Goal: Information Seeking & Learning: Learn about a topic

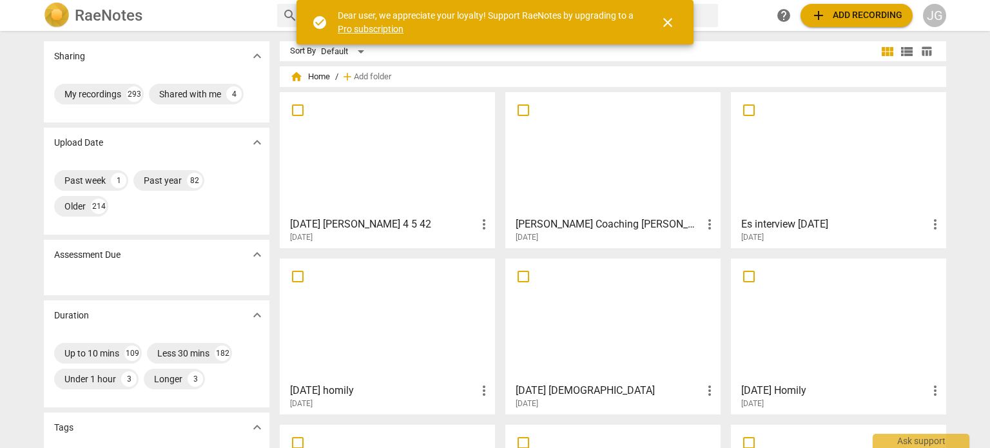
click at [389, 155] on div at bounding box center [387, 154] width 206 height 114
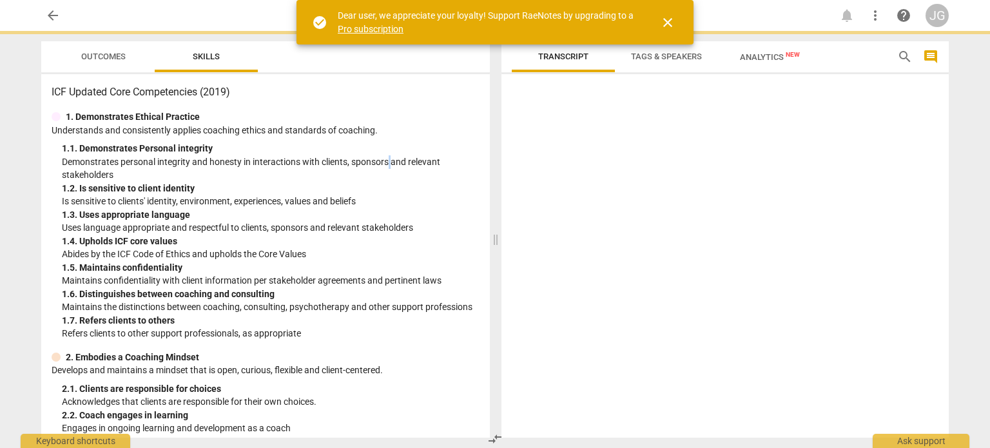
click at [389, 155] on p "Demonstrates personal integrity and honesty in interactions with clients, spons…" at bounding box center [271, 168] width 418 height 26
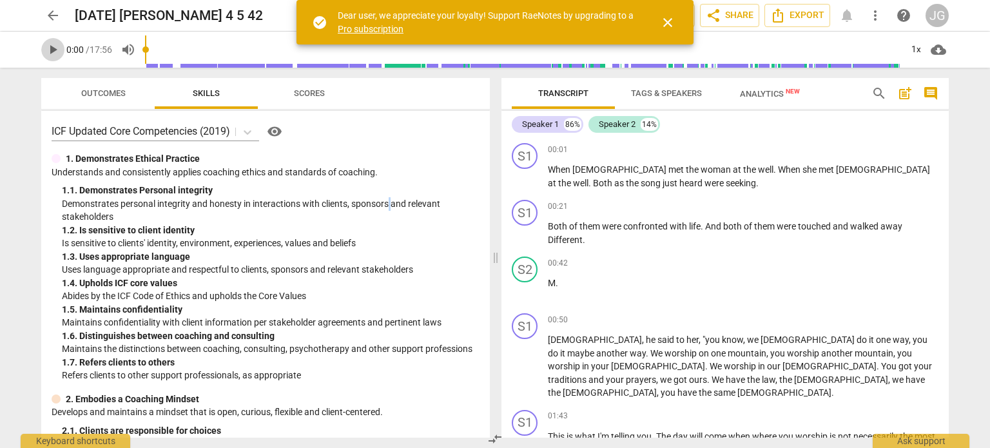
click at [54, 46] on span "play_arrow" at bounding box center [52, 49] width 15 height 15
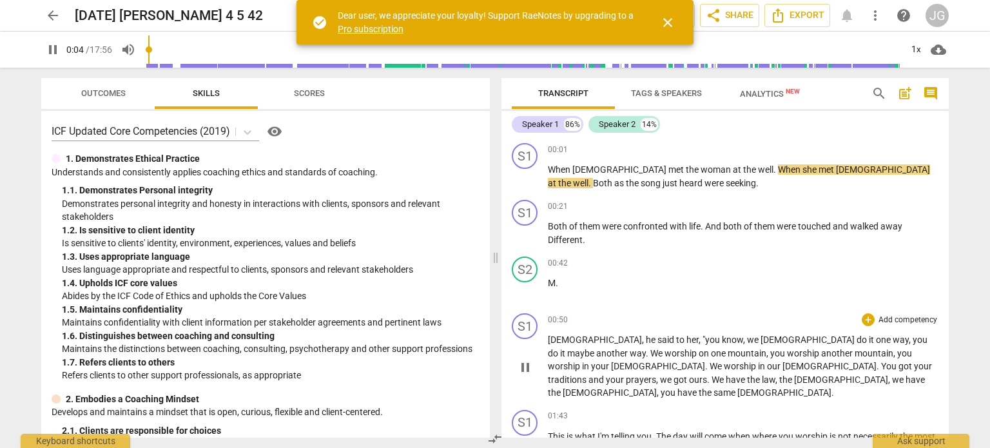
click at [548, 340] on span "[DEMOGRAPHIC_DATA]" at bounding box center [595, 340] width 94 height 10
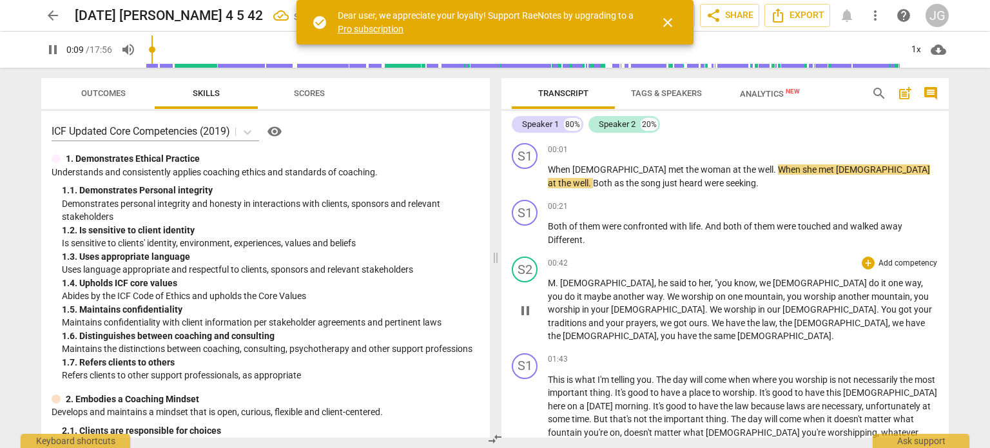
click at [560, 282] on span "[DEMOGRAPHIC_DATA]" at bounding box center [607, 283] width 94 height 10
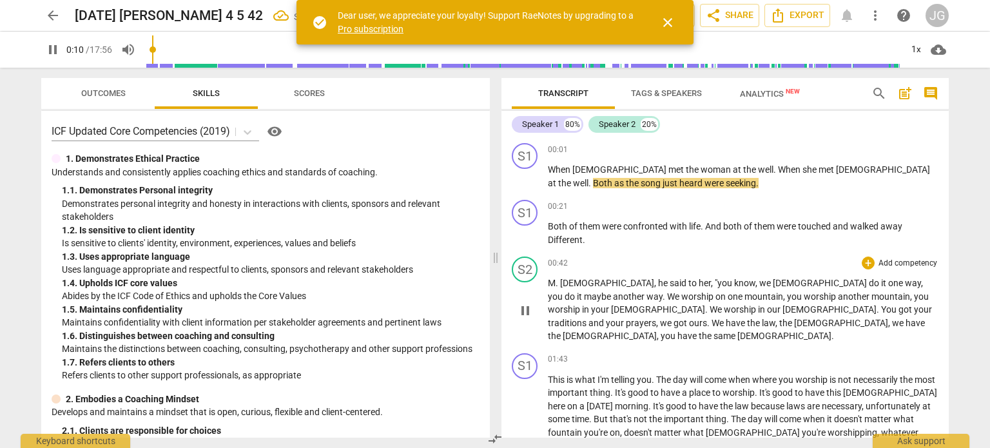
type input "11"
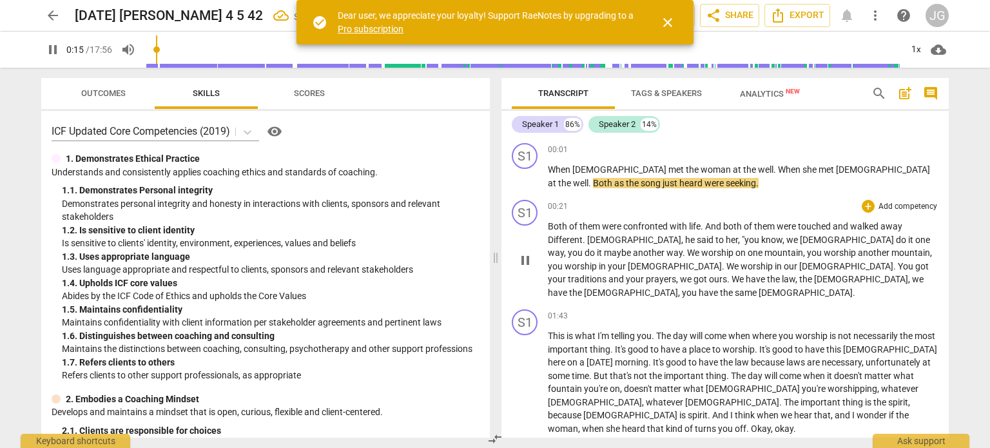
click at [589, 238] on span "[DEMOGRAPHIC_DATA]" at bounding box center [634, 240] width 94 height 10
type input "17"
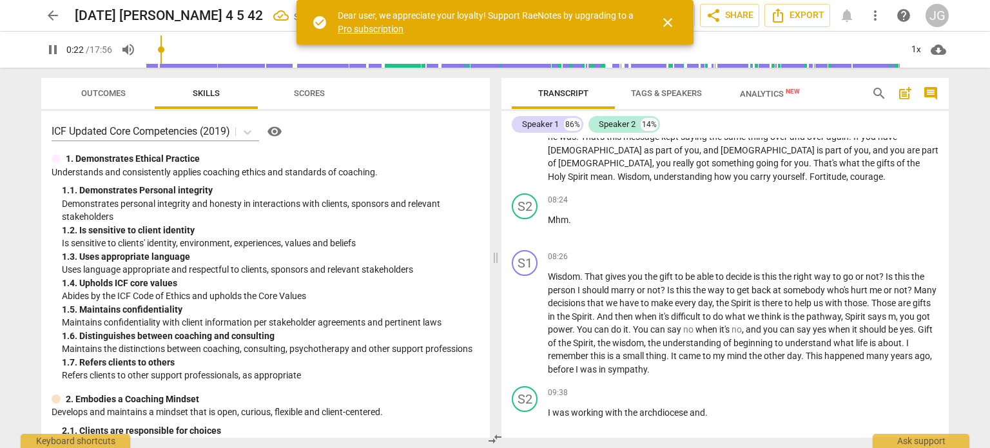
scroll to position [1225, 0]
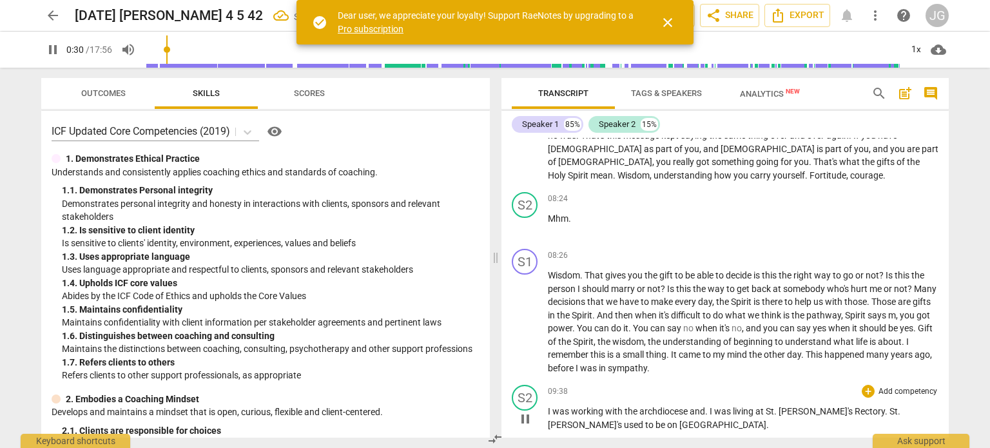
click at [709, 406] on span "." at bounding box center [707, 411] width 5 height 10
type input "31"
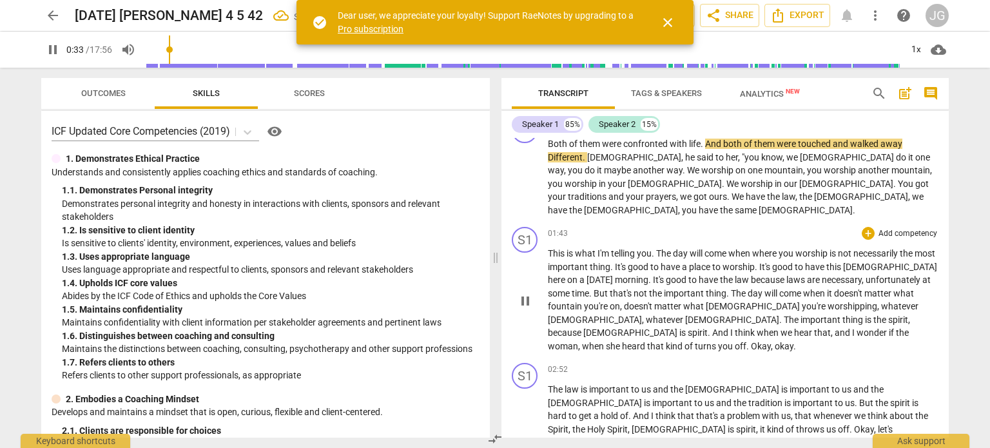
scroll to position [1121, 0]
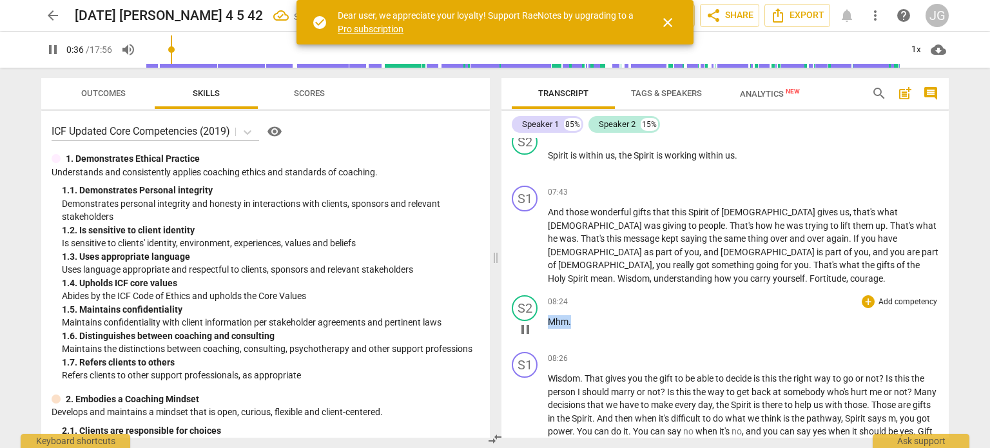
drag, startPoint x: 574, startPoint y: 236, endPoint x: 544, endPoint y: 242, distance: 30.8
click at [544, 290] on div "S2 play_arrow pause 08:24 + Add competency keyboard_arrow_right Mhm ." at bounding box center [724, 318] width 447 height 57
type input "37"
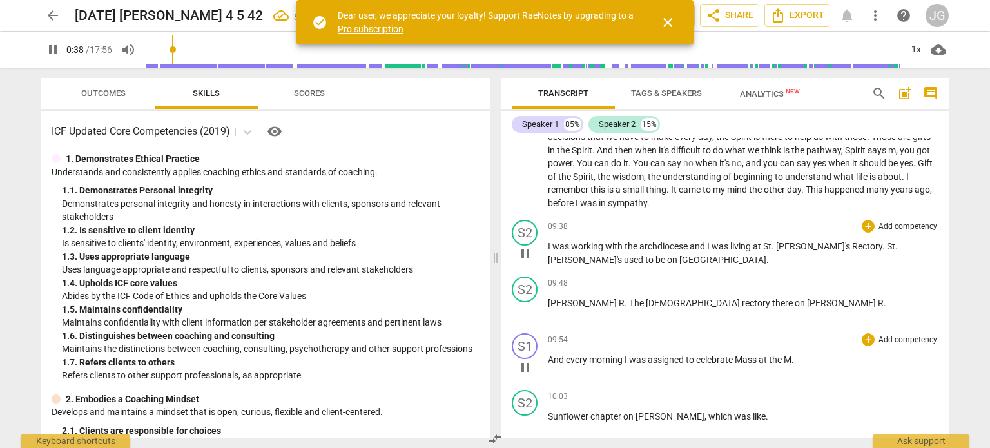
scroll to position [1508, 0]
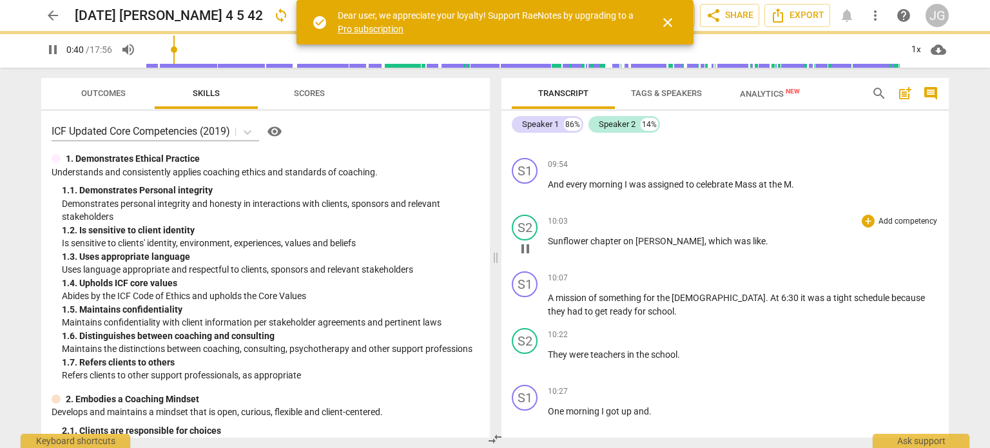
click at [549, 236] on span "Sunflower" at bounding box center [569, 241] width 43 height 10
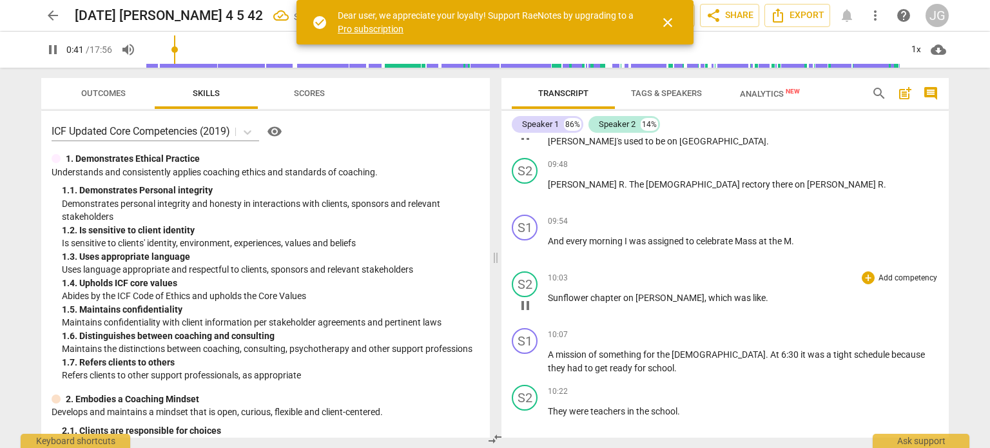
scroll to position [1396, 0]
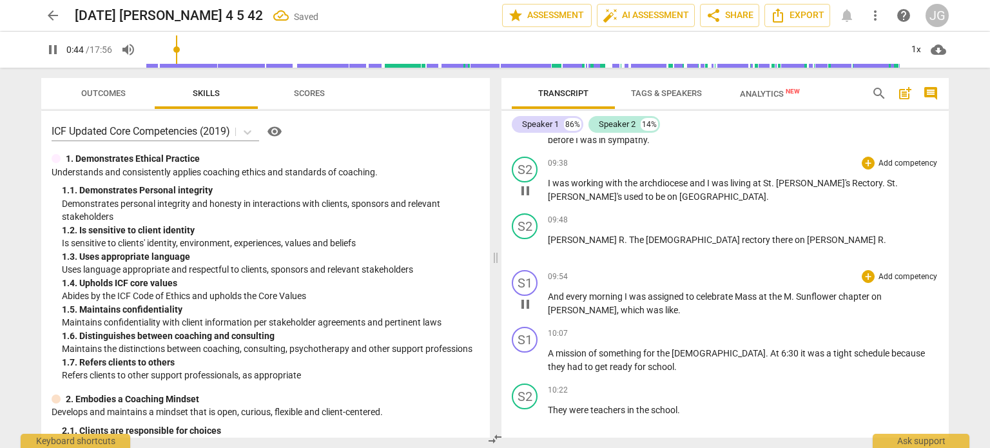
click at [552, 291] on span "And" at bounding box center [557, 296] width 18 height 10
type input "45"
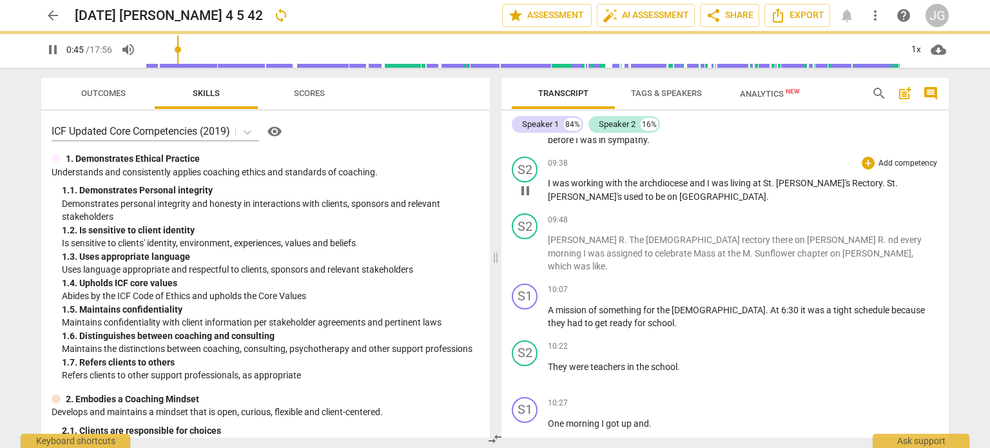
scroll to position [1340, 0]
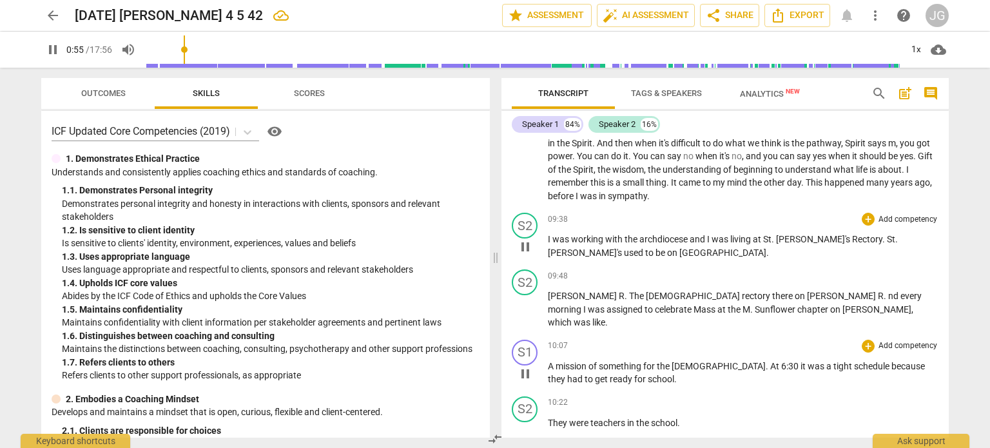
click at [549, 361] on span "A" at bounding box center [552, 366] width 8 height 10
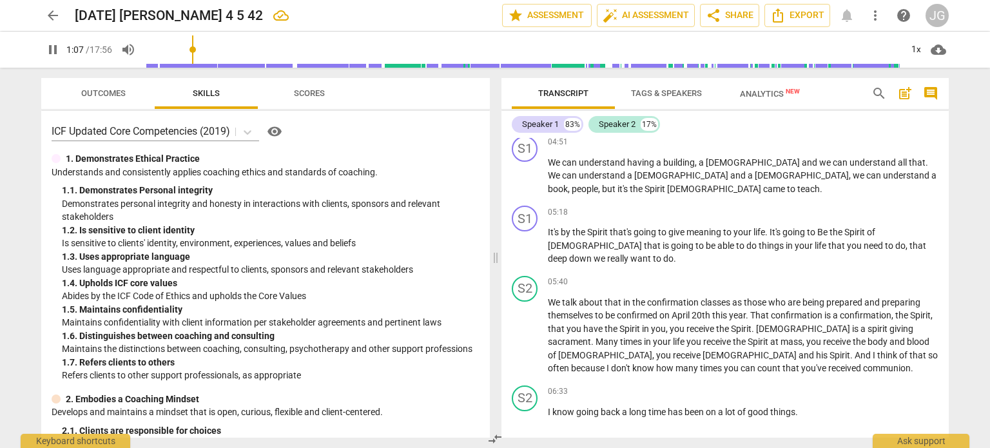
scroll to position [580, 0]
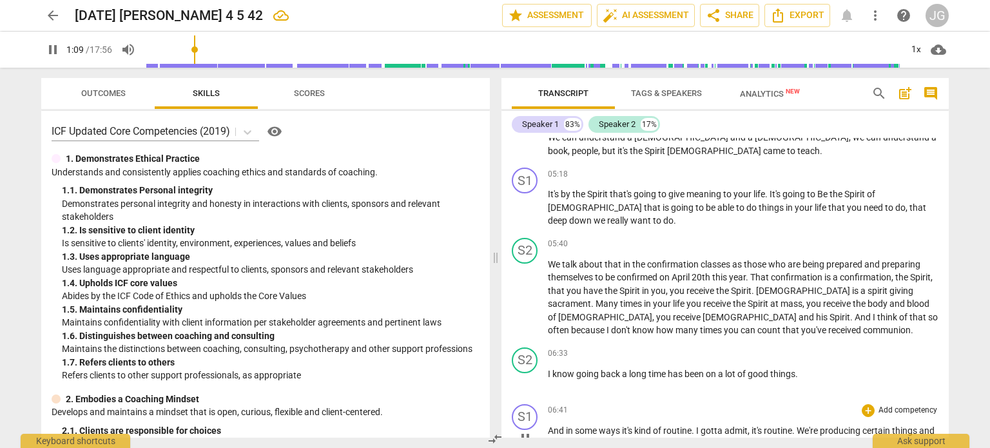
click at [549, 425] on span "And" at bounding box center [557, 430] width 18 height 10
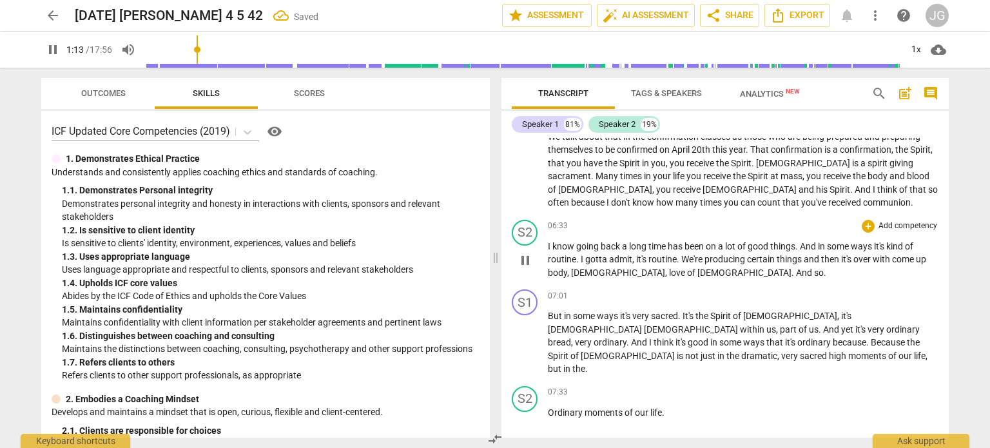
scroll to position [773, 0]
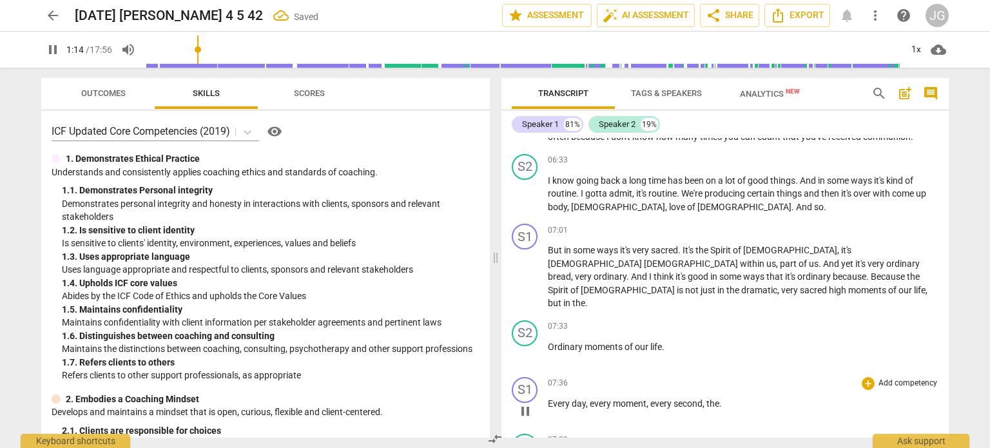
click at [548, 398] on span "Every" at bounding box center [560, 403] width 24 height 10
click at [548, 398] on span "Spirit" at bounding box center [559, 403] width 23 height 10
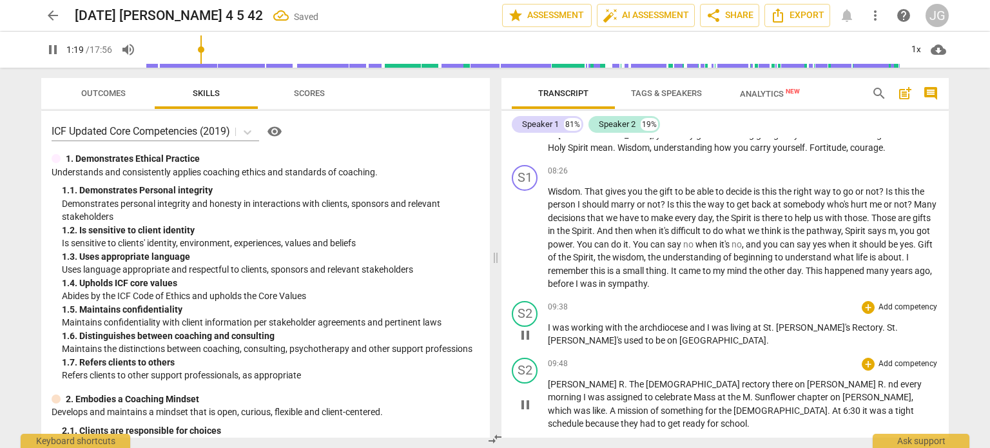
scroll to position [1096, 0]
click at [549, 378] on span "[PERSON_NAME]" at bounding box center [583, 383] width 71 height 10
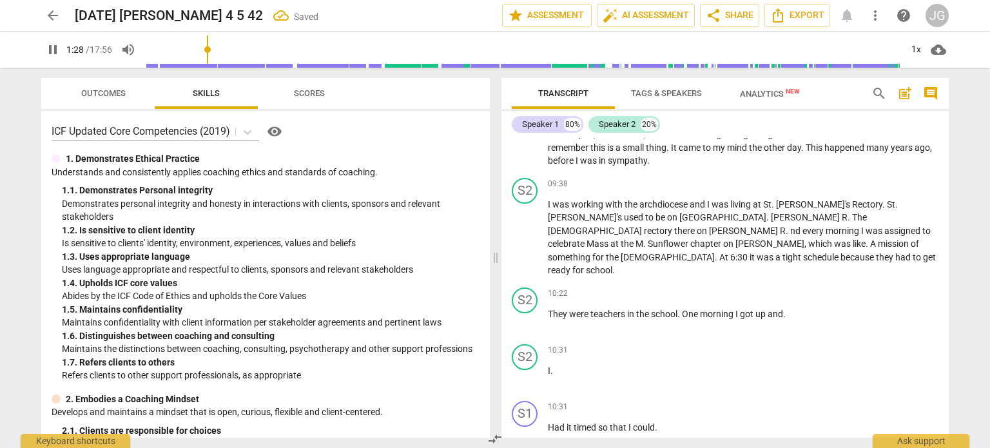
scroll to position [1289, 0]
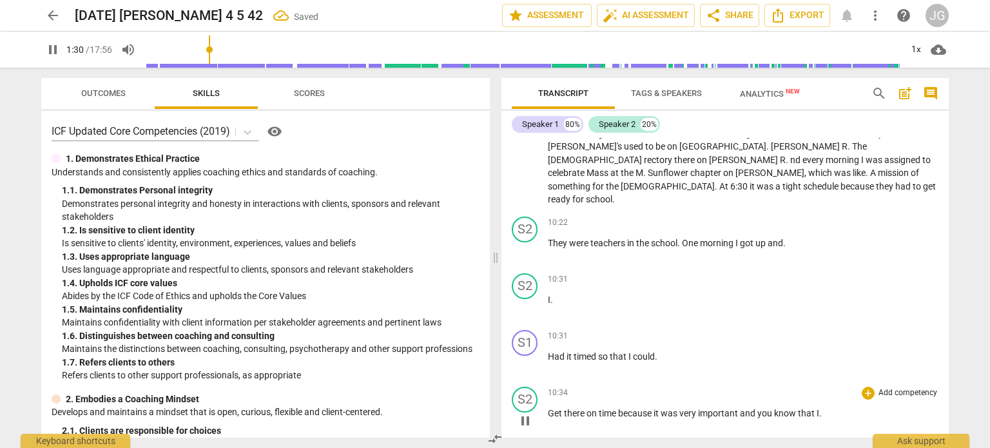
click at [549, 408] on span "Get" at bounding box center [556, 413] width 16 height 10
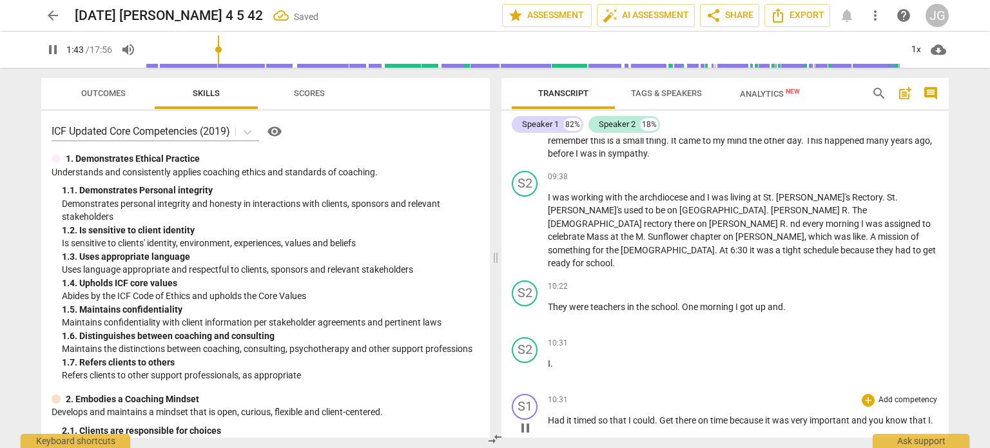
scroll to position [1231, 0]
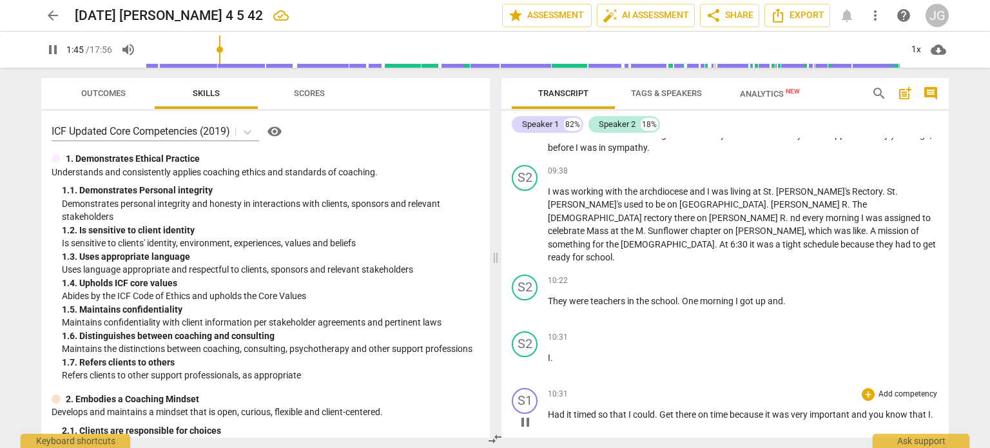
click at [548, 409] on span "Had" at bounding box center [557, 414] width 19 height 10
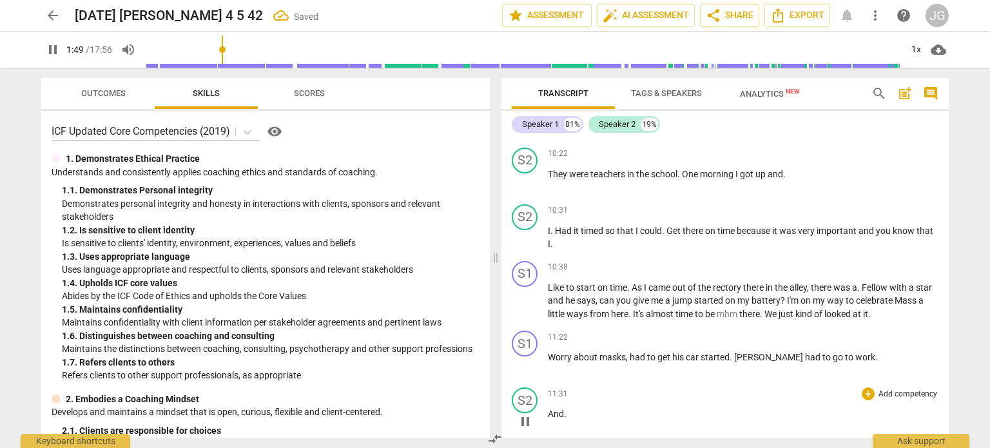
scroll to position [1360, 0]
click at [549, 407] on span "And" at bounding box center [556, 412] width 16 height 10
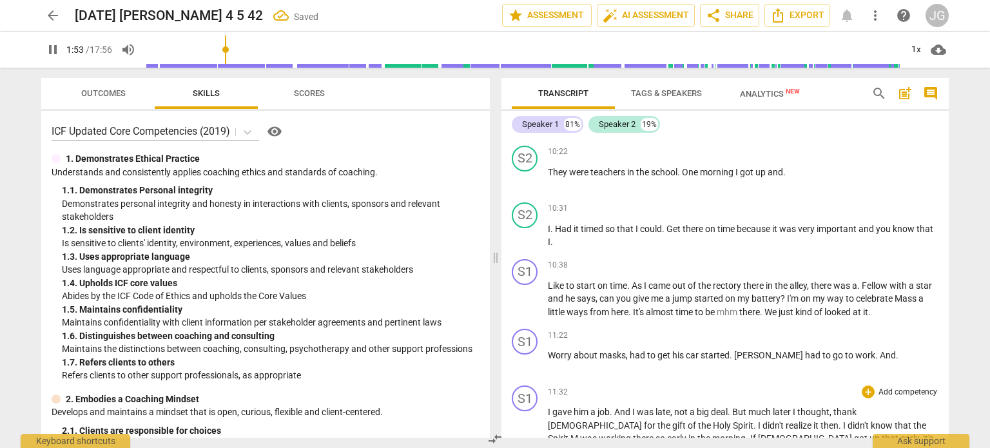
click at [548, 407] on span "I" at bounding box center [550, 412] width 5 height 10
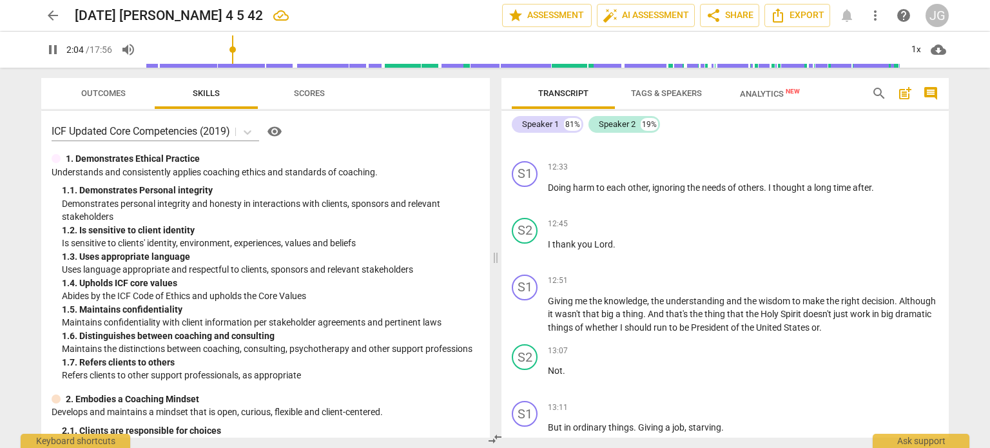
scroll to position [1739, 0]
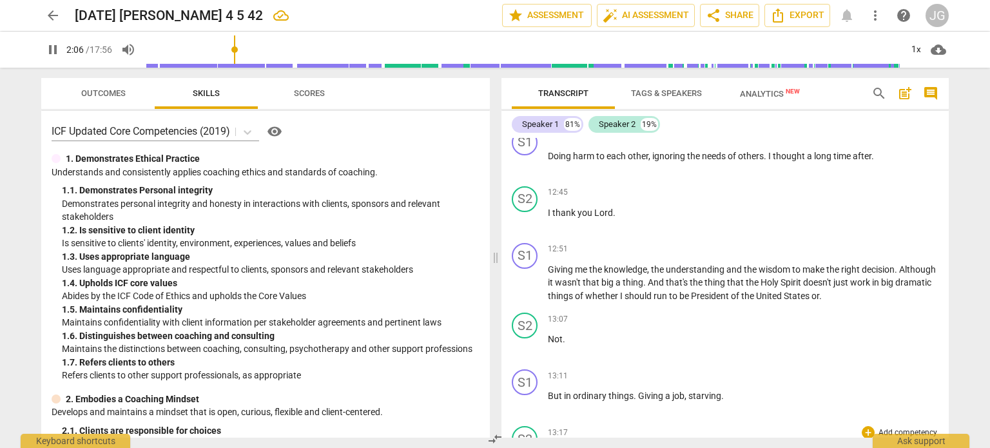
click at [549, 447] on span "Ordinary" at bounding box center [566, 452] width 37 height 10
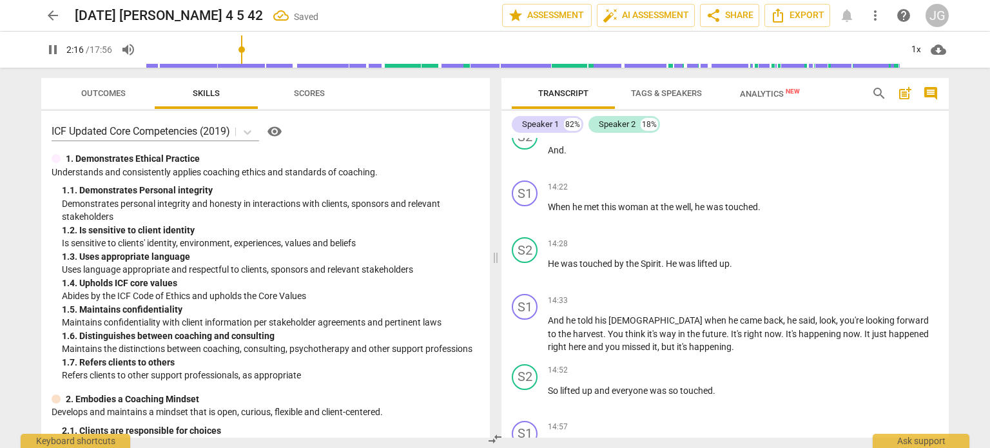
scroll to position [2153, 0]
click at [548, 440] on span "Couldn't" at bounding box center [565, 445] width 34 height 10
click at [548, 440] on span "But" at bounding box center [556, 445] width 16 height 10
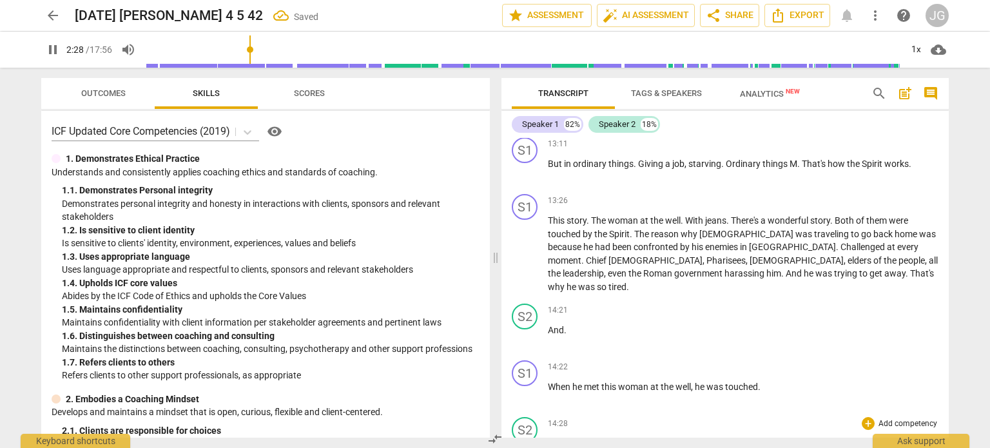
scroll to position [1972, 0]
click at [548, 437] on span "He" at bounding box center [554, 442] width 13 height 10
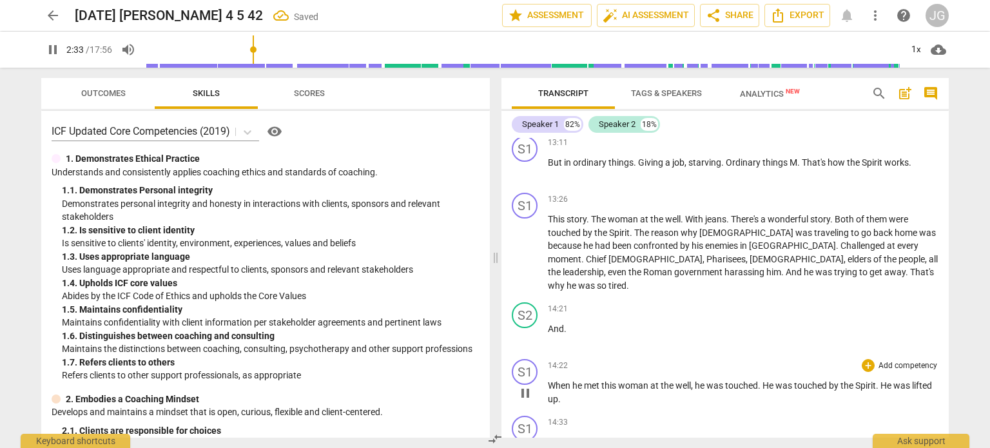
click at [549, 380] on span "When" at bounding box center [560, 385] width 24 height 10
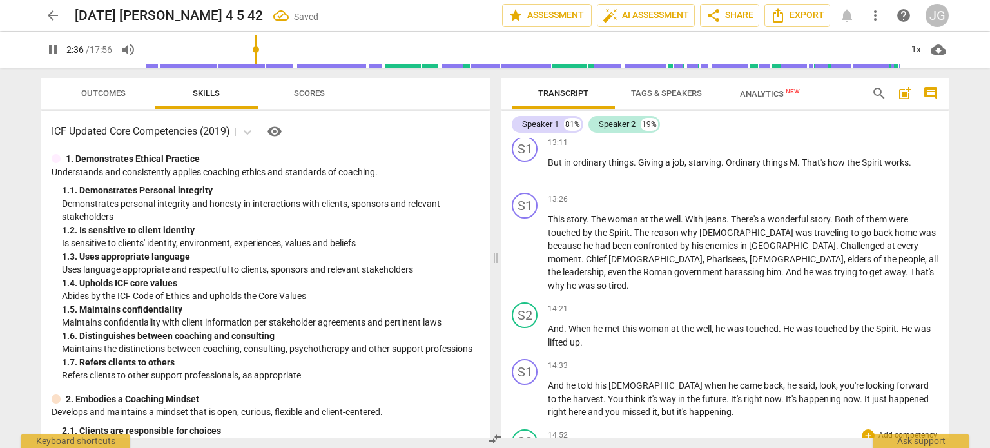
click at [548, 447] on span "So" at bounding box center [554, 456] width 12 height 10
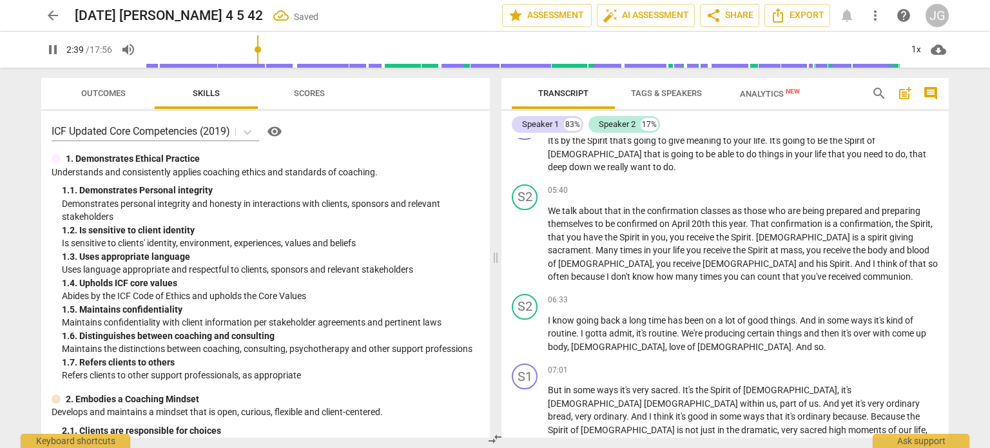
scroll to position [696, 0]
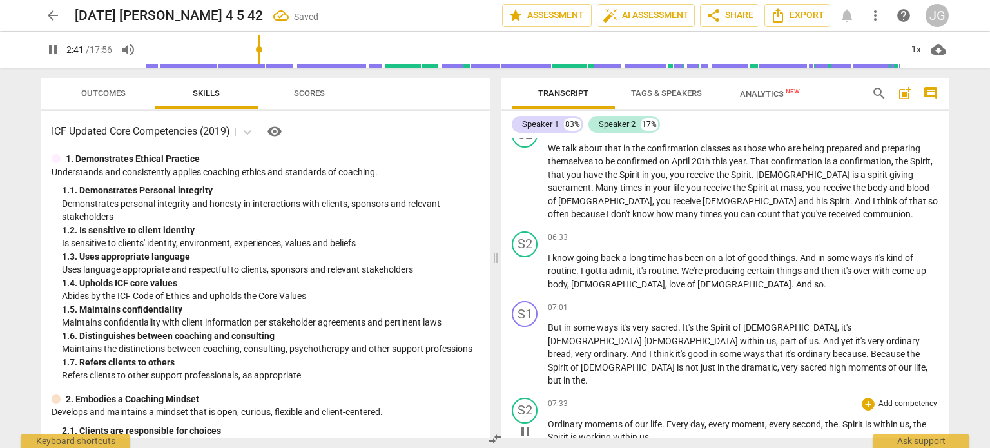
click at [548, 419] on span "Ordinary" at bounding box center [566, 424] width 37 height 10
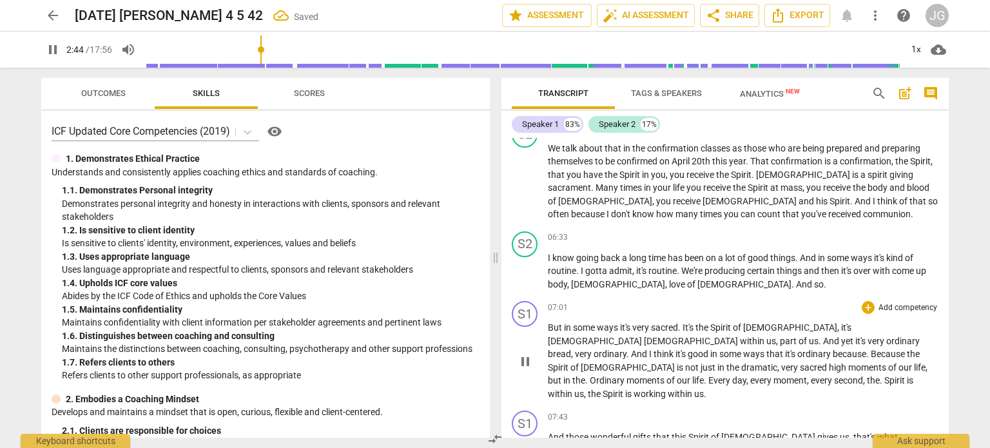
click at [610, 375] on span "Ordinary" at bounding box center [608, 380] width 37 height 10
type input "165"
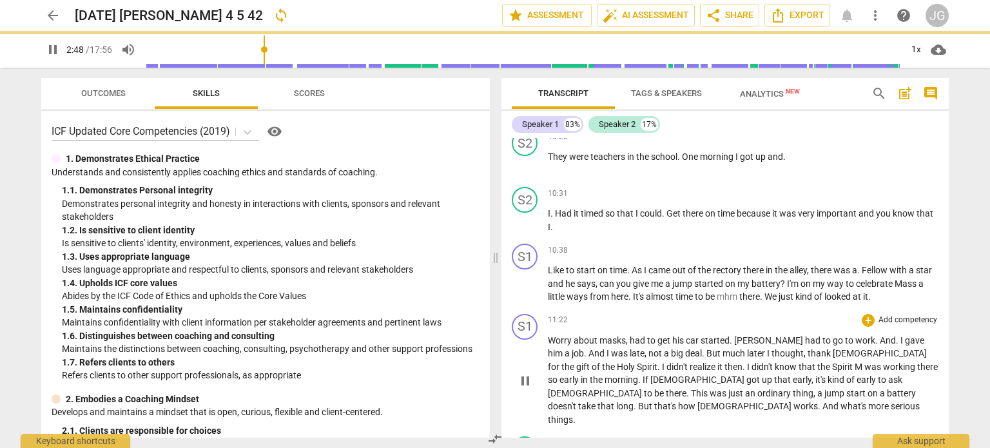
scroll to position [1341, 0]
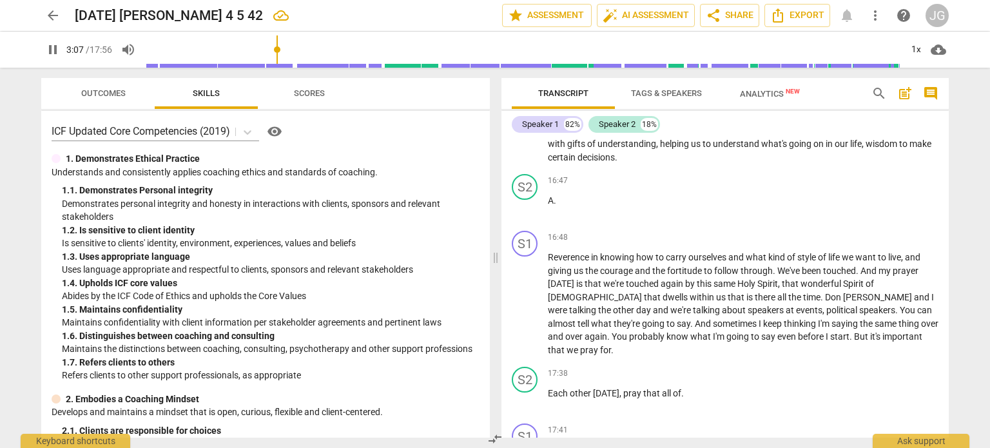
scroll to position [2557, 0]
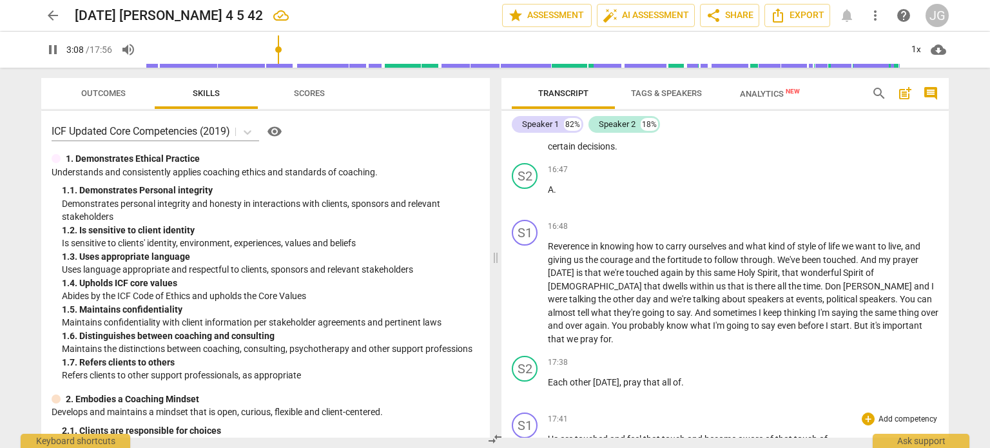
click at [548, 434] on span "Us" at bounding box center [554, 439] width 12 height 10
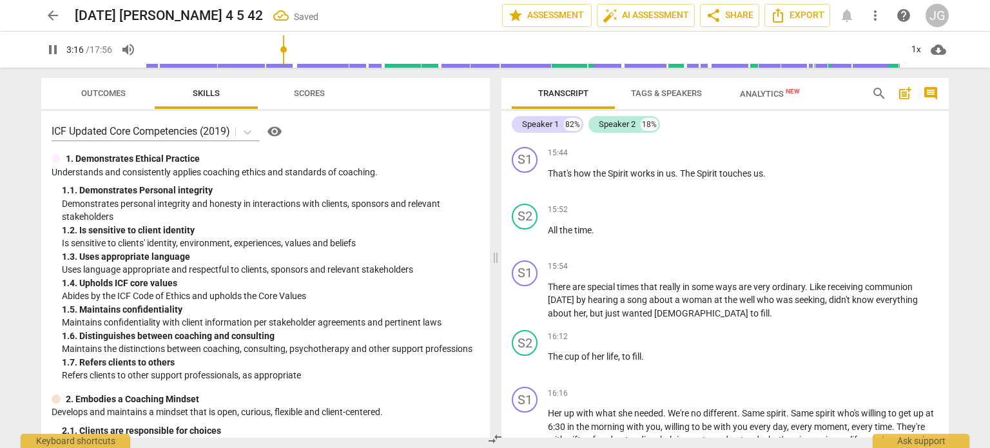
scroll to position [2224, 0]
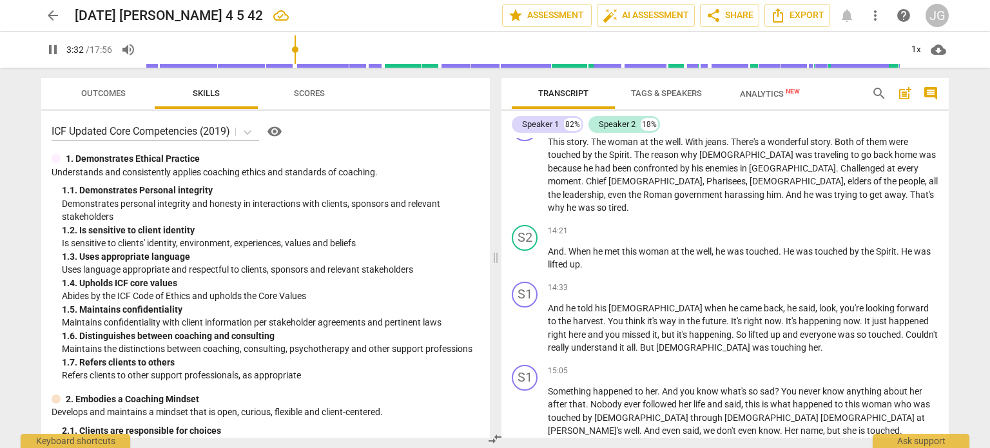
scroll to position [1944, 0]
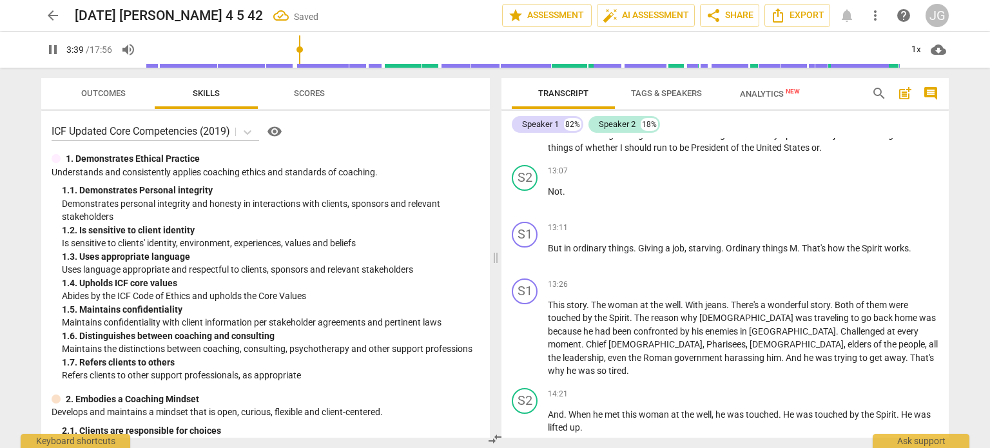
scroll to position [1751, 0]
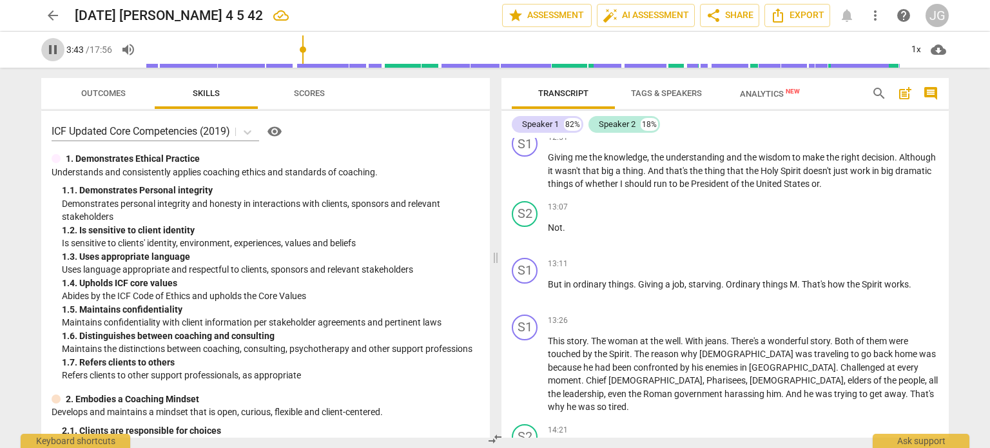
click at [51, 50] on span "pause" at bounding box center [52, 49] width 15 height 15
click at [52, 49] on span "play_arrow" at bounding box center [52, 49] width 15 height 15
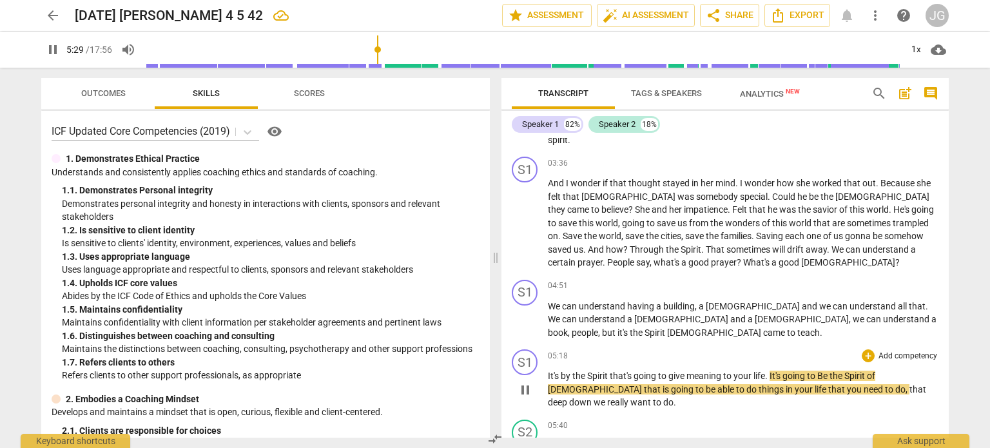
click at [548, 371] on span "It's" at bounding box center [554, 376] width 13 height 10
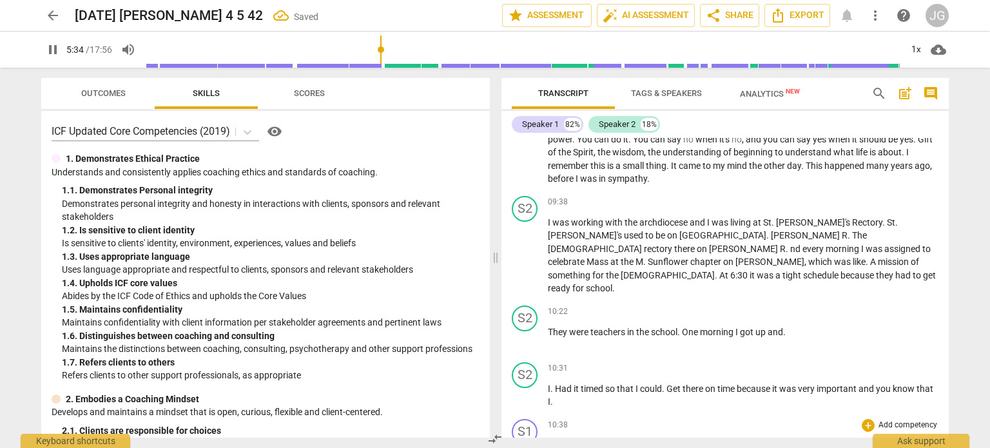
scroll to position [1107, 0]
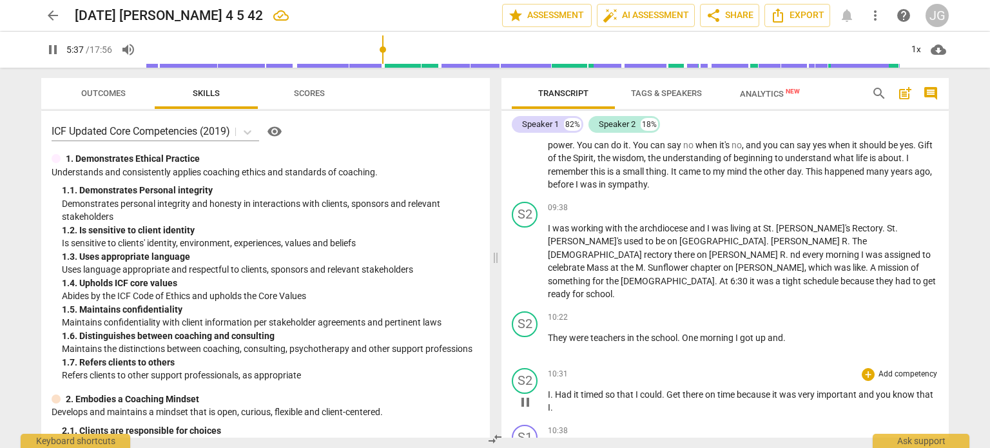
click at [548, 389] on span "I" at bounding box center [549, 394] width 3 height 10
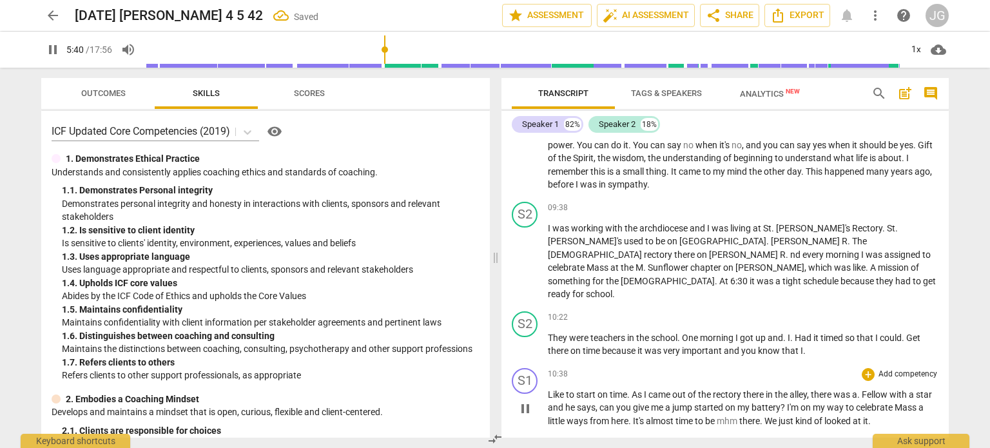
click at [548, 389] on span "Like" at bounding box center [557, 394] width 18 height 10
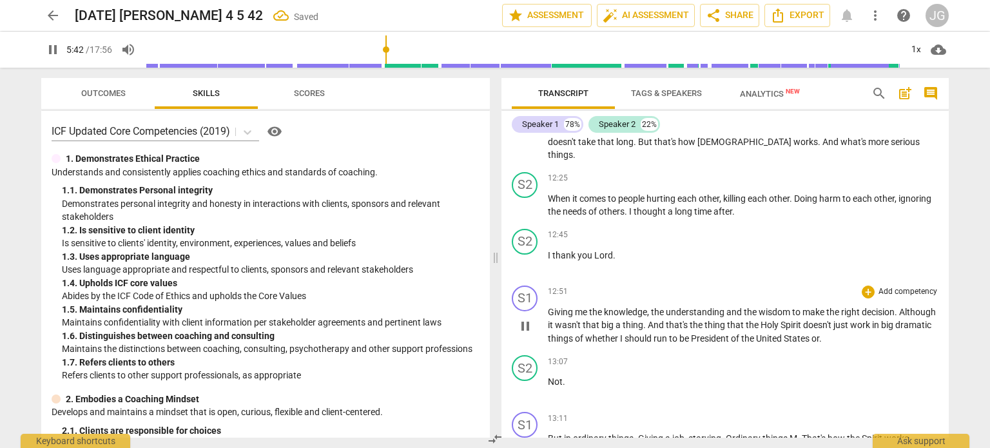
scroll to position [1494, 0]
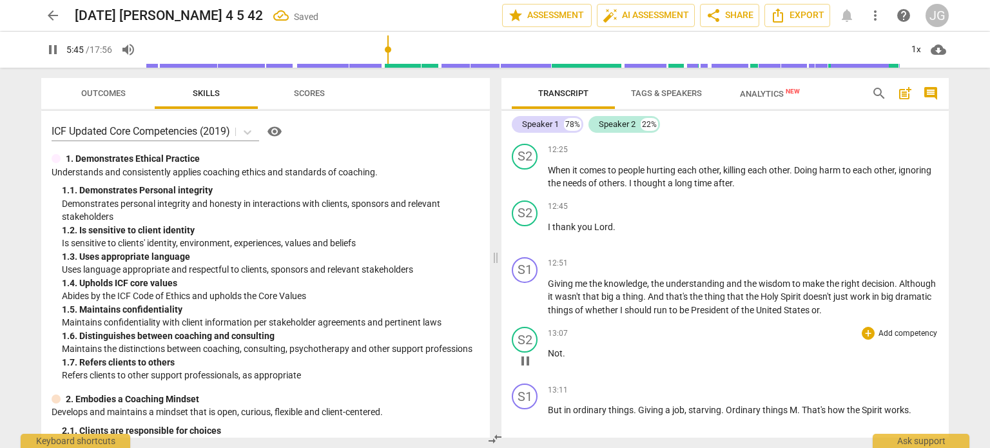
click at [548, 348] on span "Not" at bounding box center [555, 353] width 15 height 10
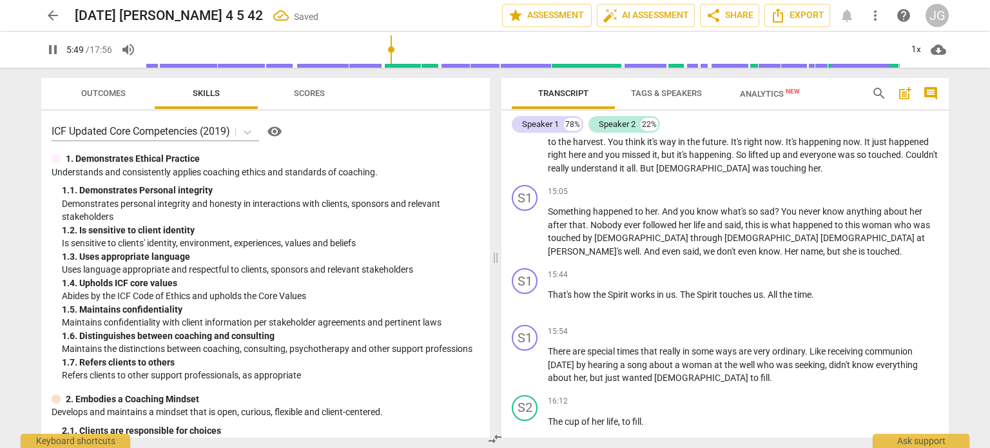
scroll to position [1945, 0]
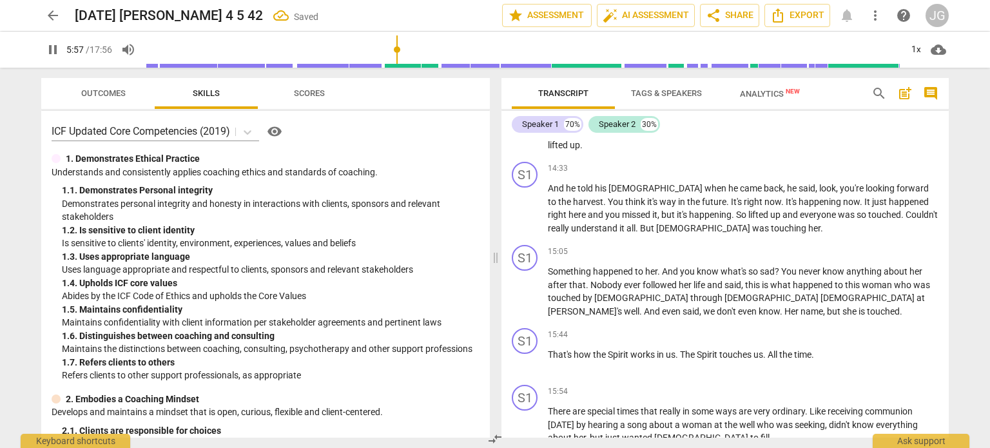
scroll to position [1722, 0]
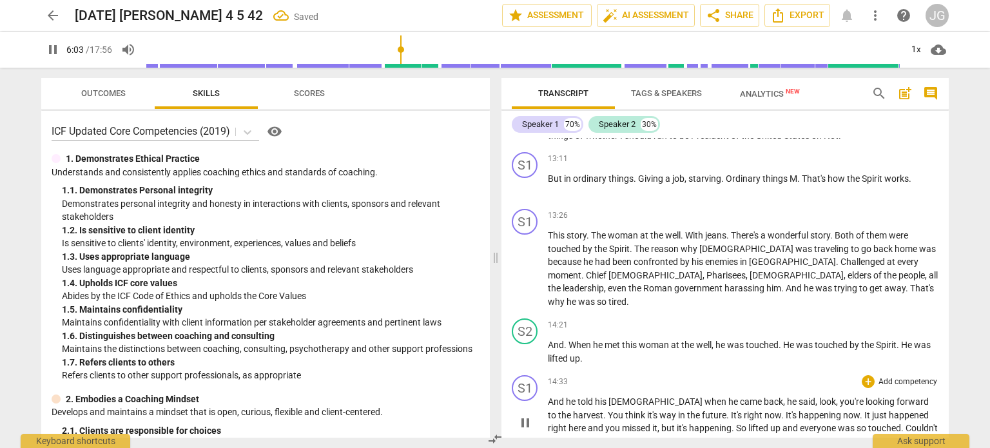
scroll to position [1593, 0]
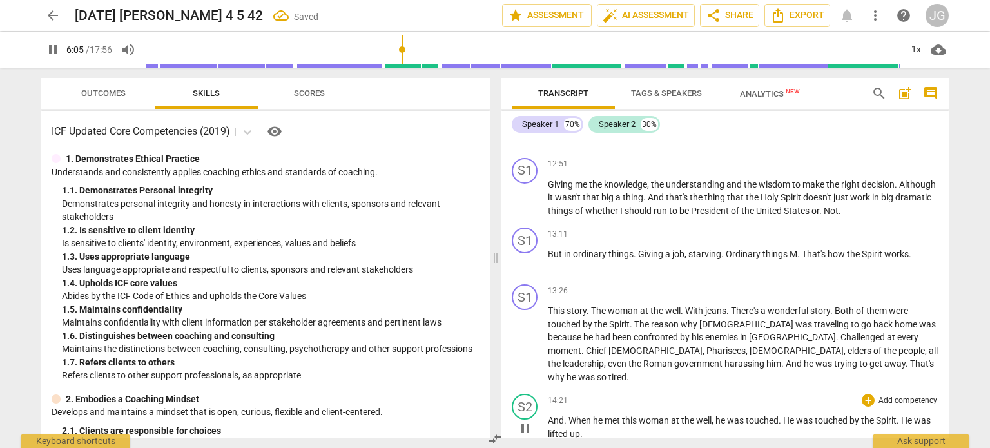
click at [549, 415] on span "And" at bounding box center [556, 420] width 16 height 10
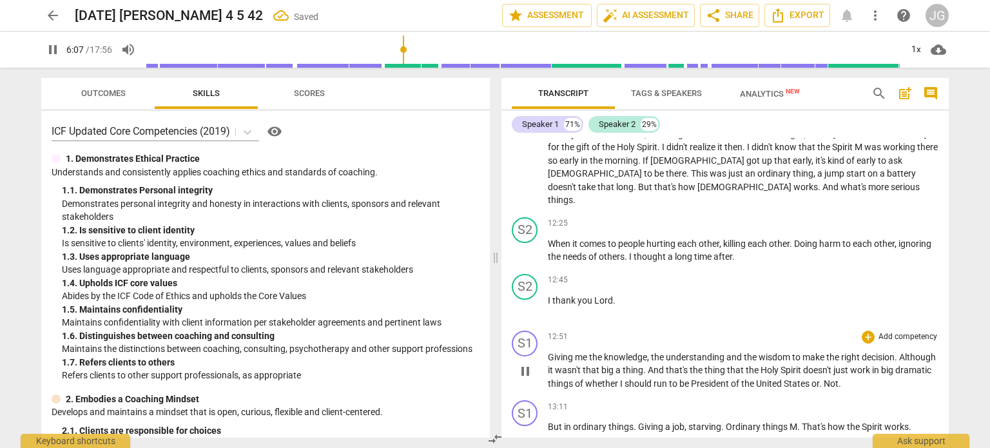
scroll to position [1400, 0]
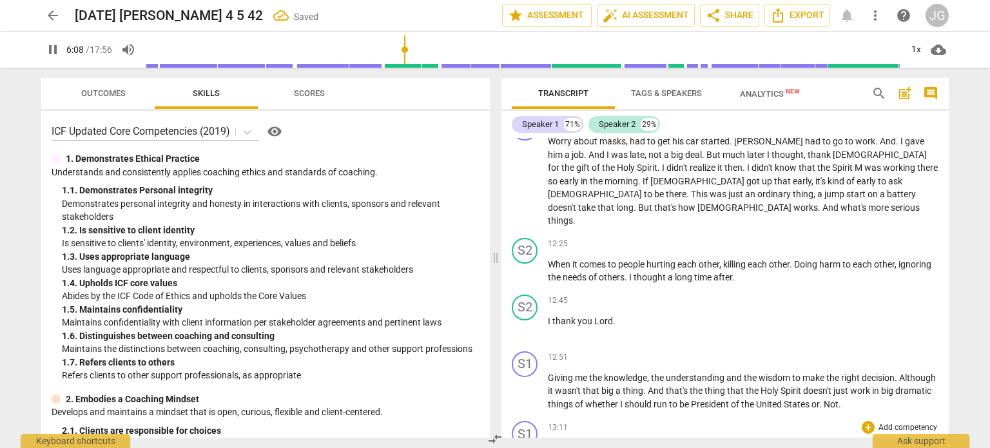
click at [548, 442] on span "But" at bounding box center [556, 447] width 16 height 10
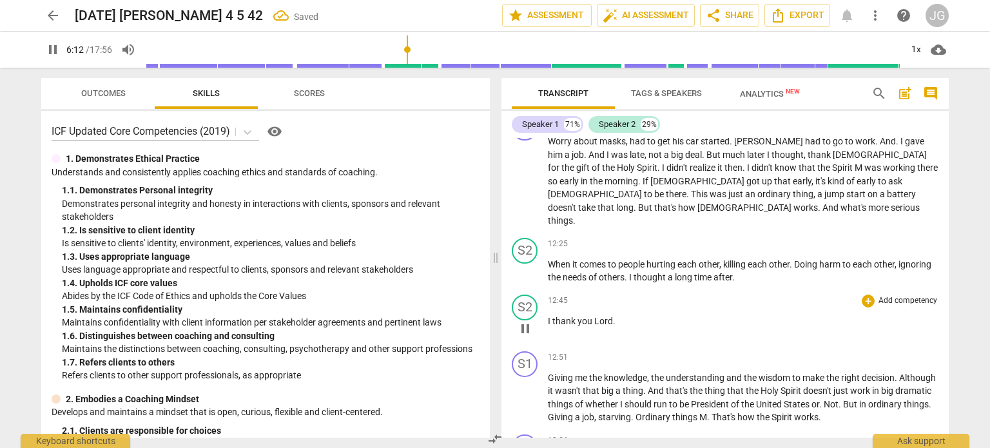
click at [548, 316] on span "I" at bounding box center [550, 321] width 5 height 10
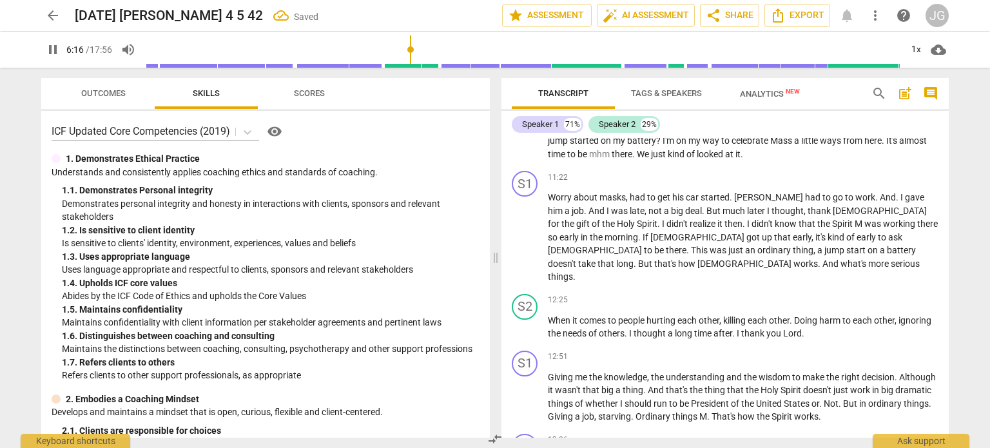
click at [54, 43] on span "pause" at bounding box center [52, 49] width 15 height 15
type input "377"
